Goal: Navigation & Orientation: Find specific page/section

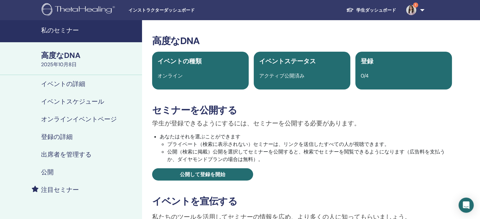
click at [51, 30] on font "私のセミナー" at bounding box center [60, 30] width 38 height 8
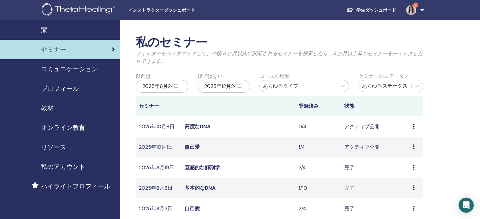
click at [380, 9] on font "学生ダッシュボード" at bounding box center [376, 10] width 40 height 6
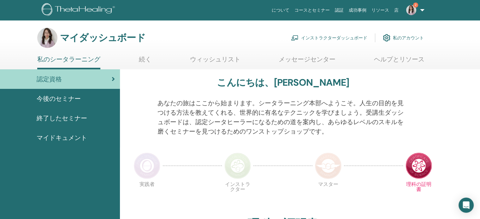
click at [326, 10] on font "コースとセミナー" at bounding box center [311, 10] width 35 height 5
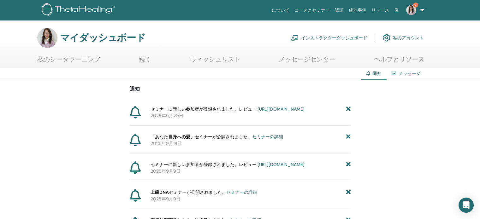
click at [289, 9] on font "について" at bounding box center [281, 10] width 18 height 5
